Goal: Information Seeking & Learning: Compare options

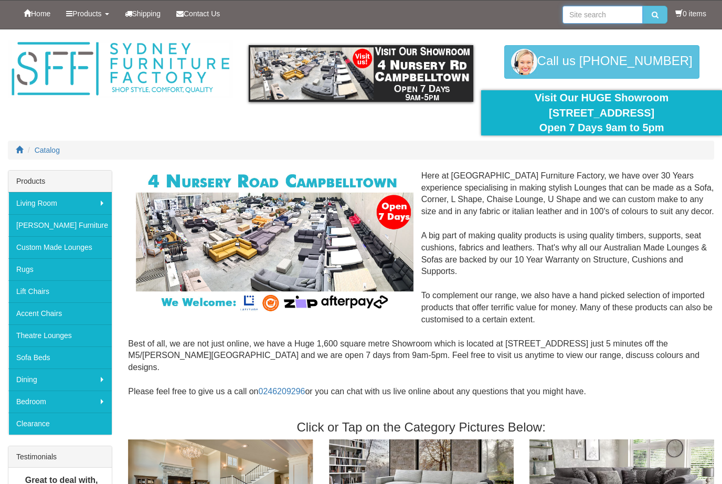
click at [621, 7] on input "search" at bounding box center [603, 15] width 80 height 18
type input "Blockbuster"
click at [656, 18] on icon "submit" at bounding box center [655, 14] width 7 height 7
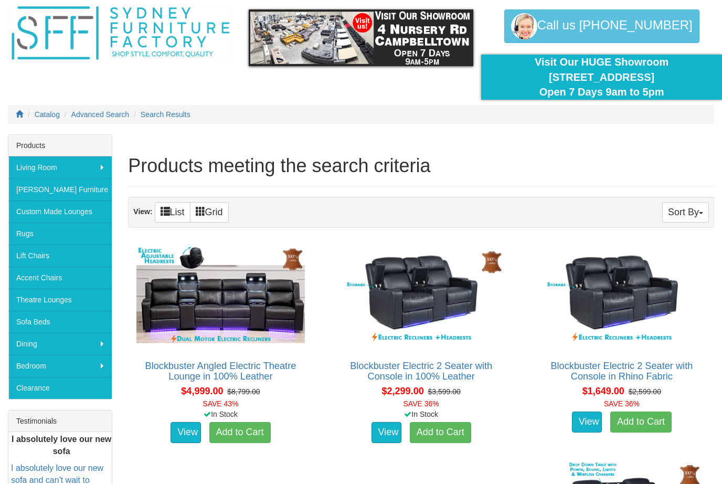
scroll to position [47, 0]
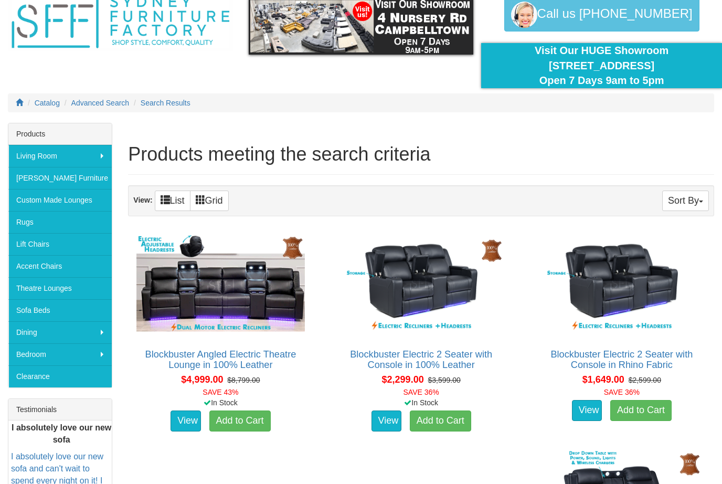
click at [238, 292] on img at bounding box center [220, 286] width 173 height 106
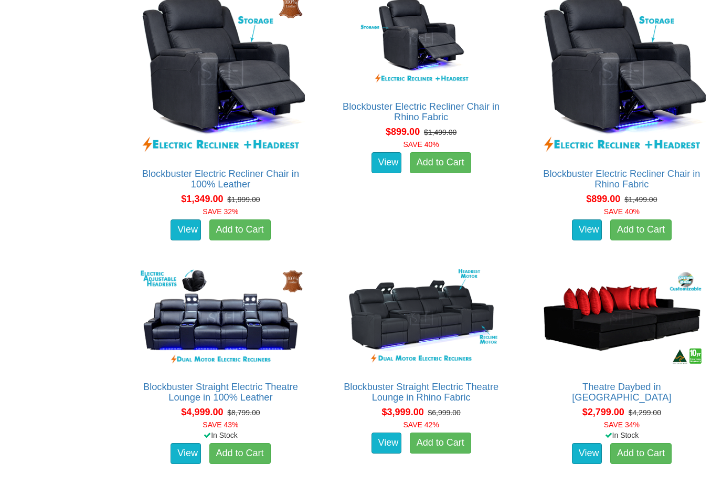
scroll to position [1158, 0]
click at [264, 385] on link "Blockbuster Straight Electric Theatre Lounge in 100% Leather" at bounding box center [220, 392] width 155 height 21
